Goal: Book appointment/travel/reservation: Register for event/course

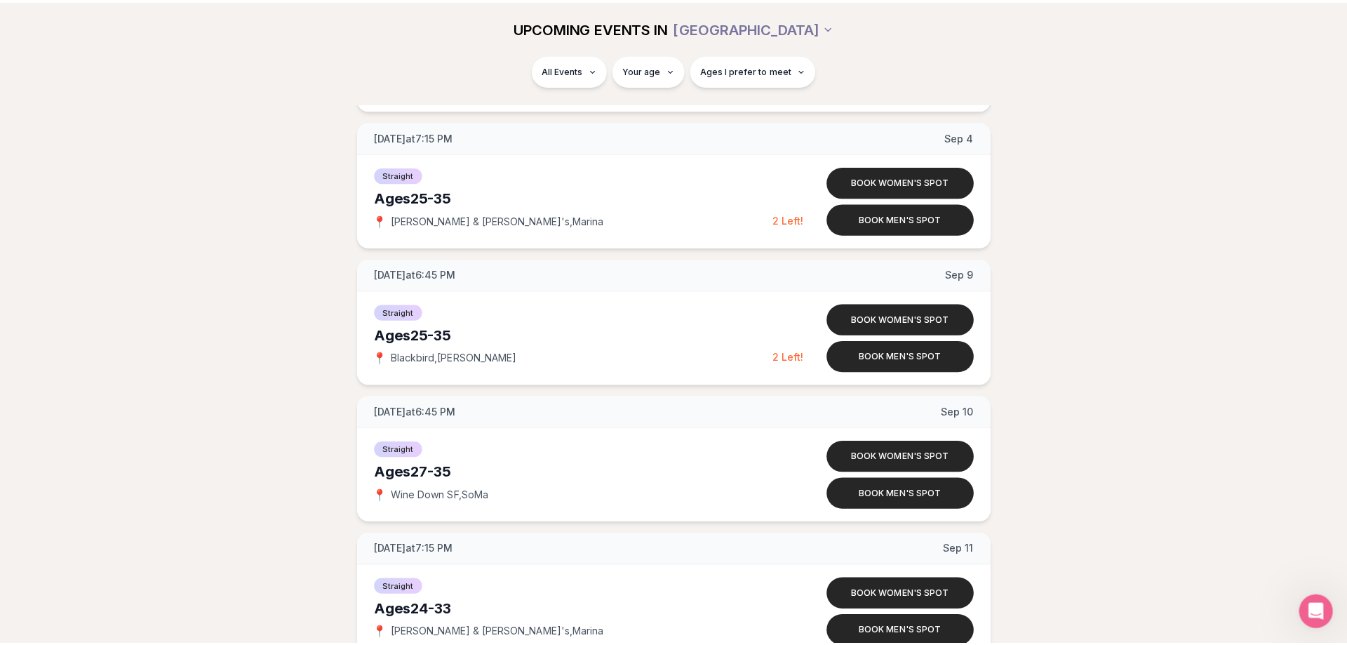
scroll to position [1496, 0]
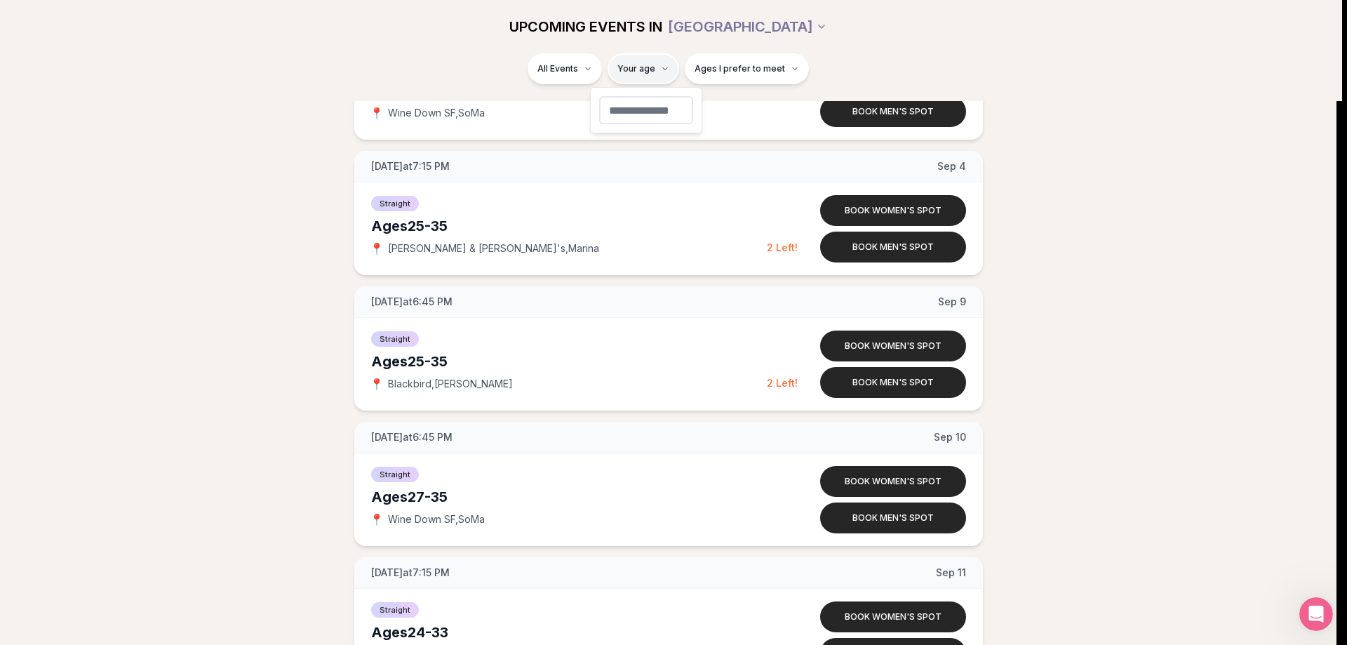
click at [622, 61] on html "Back to home luvvly LOW-PRESSURE SPEED DATING How it Works 💗 3,000 + monthly fi…" at bounding box center [673, 633] width 1347 height 4258
click at [648, 100] on input "number" at bounding box center [646, 110] width 94 height 28
click at [650, 108] on input "number" at bounding box center [646, 110] width 94 height 28
type input "**"
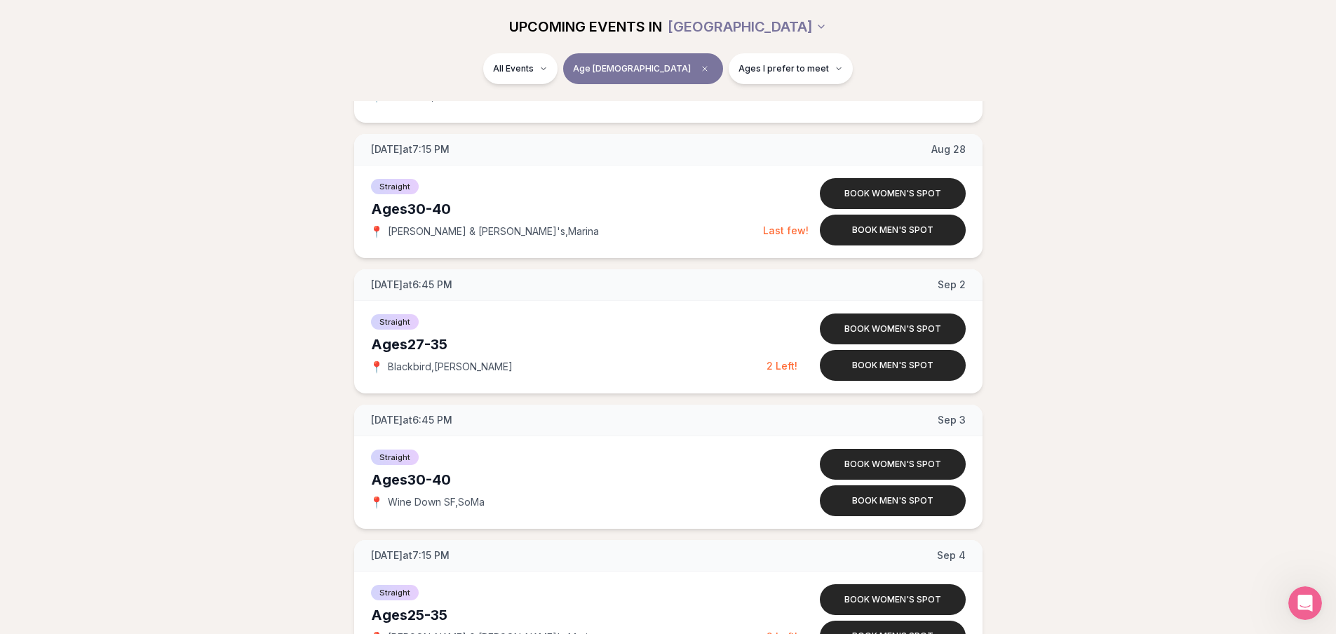
scroll to position [906, 0]
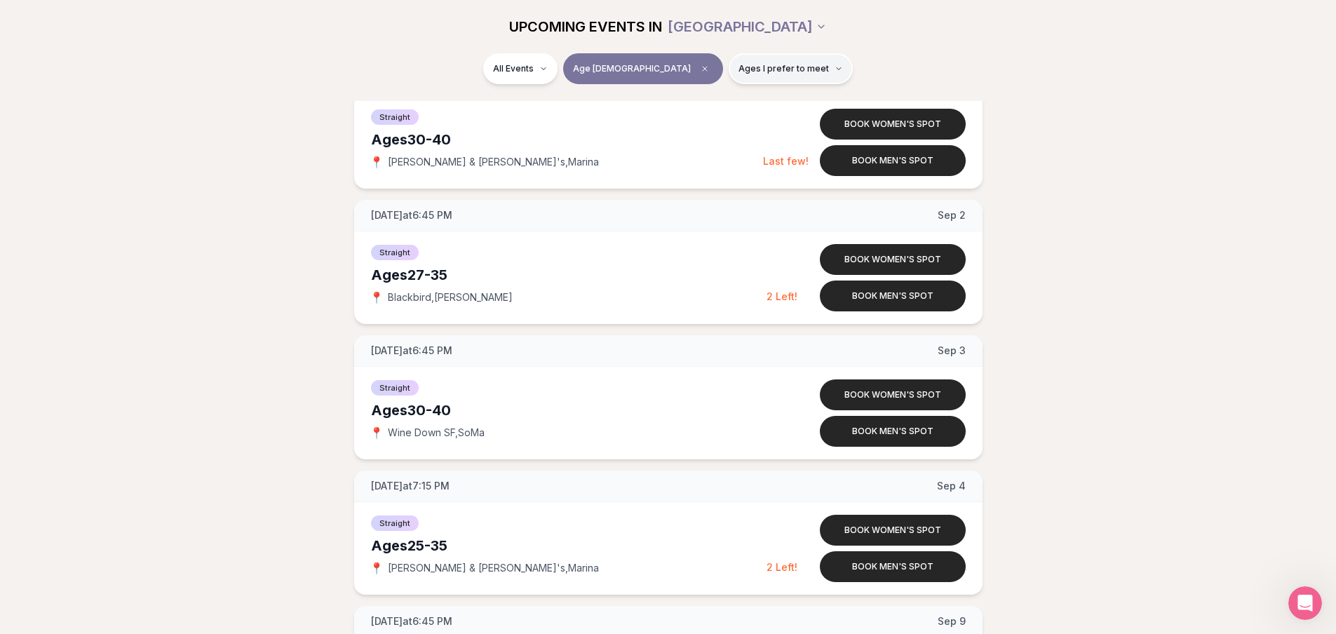
click at [739, 63] on span "Ages I prefer to meet" at bounding box center [784, 68] width 90 height 11
click at [693, 136] on label "Older than me" at bounding box center [746, 142] width 122 height 14
click at [693, 137] on button "Older than me" at bounding box center [690, 142] width 11 height 11
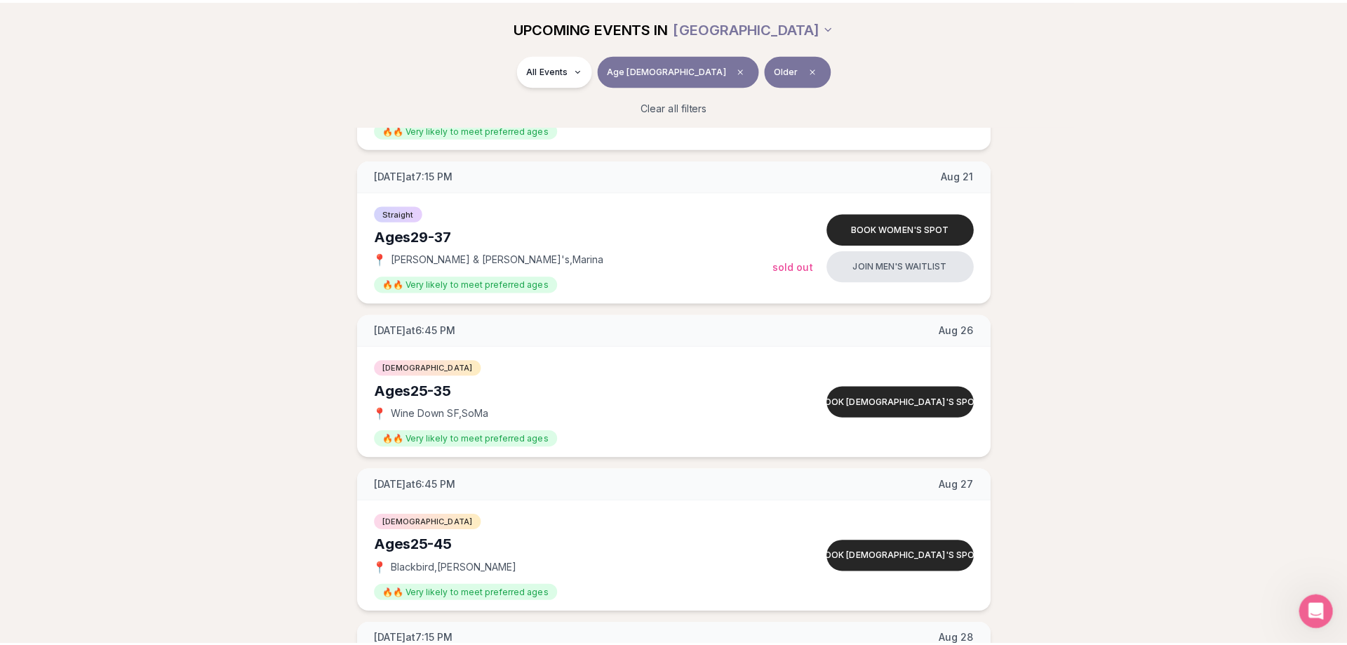
scroll to position [468, 0]
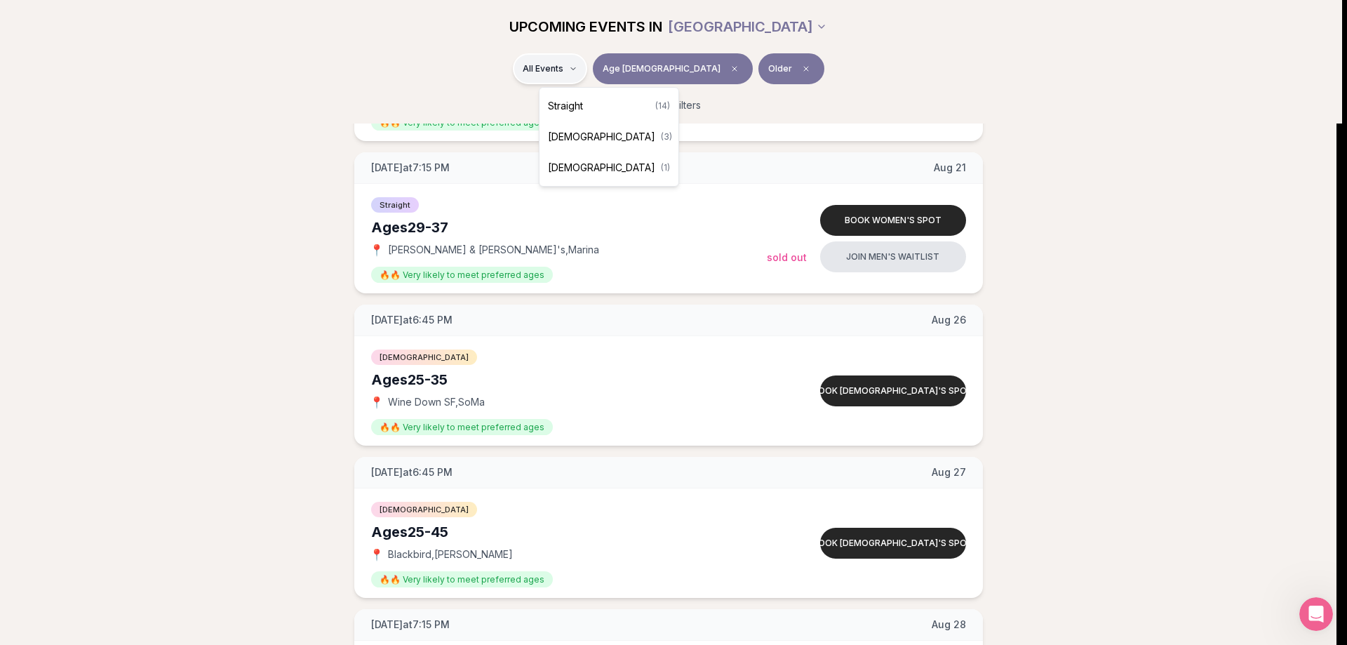
click at [598, 100] on div "Straight ( 14 )" at bounding box center [608, 105] width 133 height 31
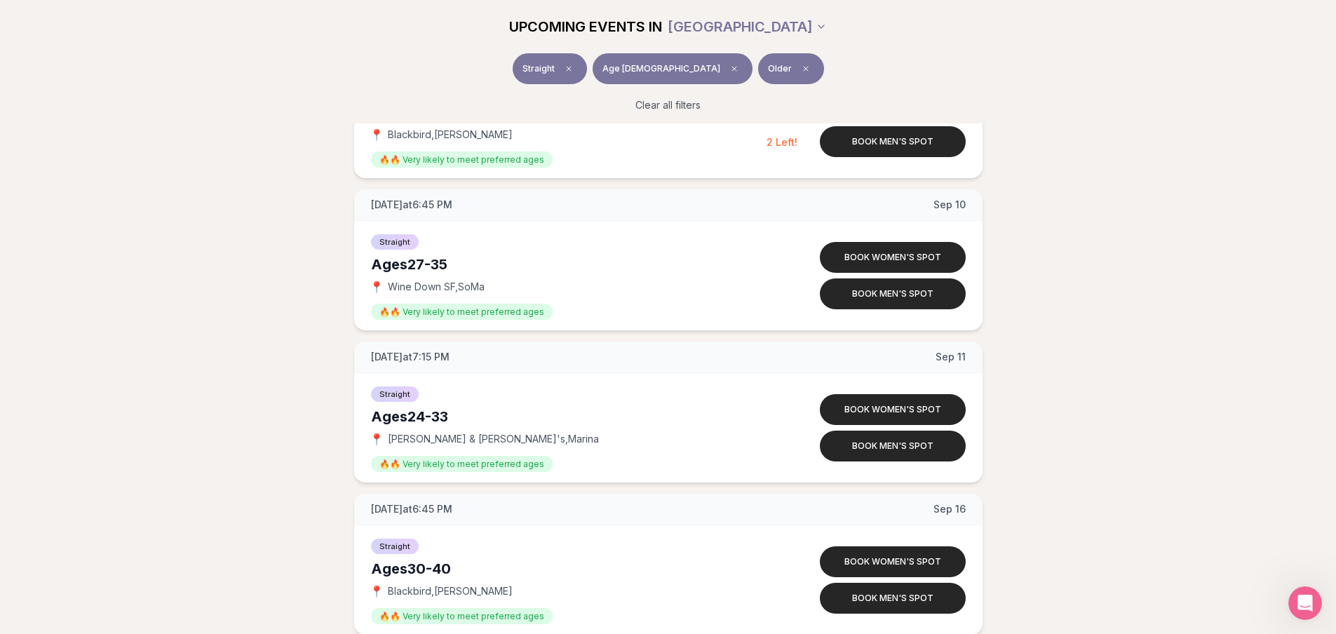
scroll to position [1137, 0]
